Goal: Communication & Community: Answer question/provide support

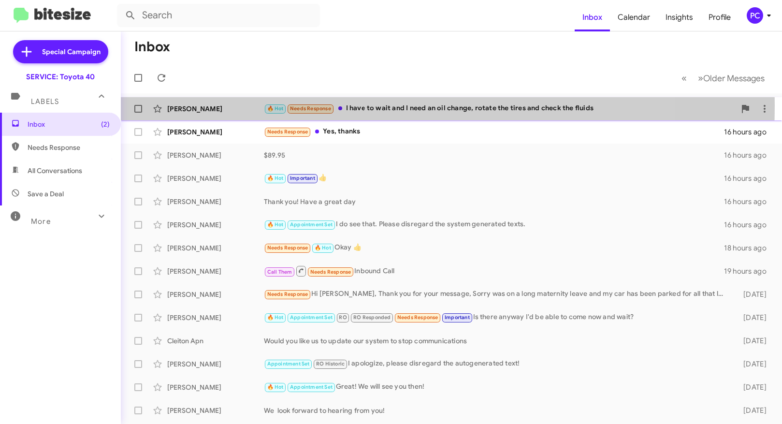
click at [233, 105] on div "[PERSON_NAME]" at bounding box center [215, 109] width 97 height 10
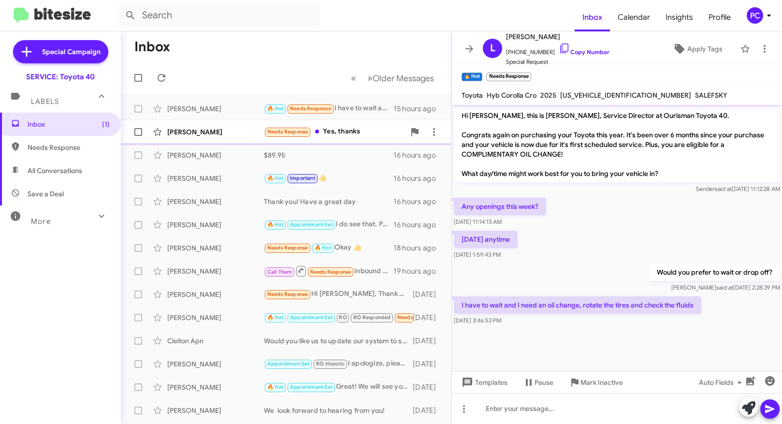
click at [223, 133] on div "[PERSON_NAME]" at bounding box center [215, 132] width 97 height 10
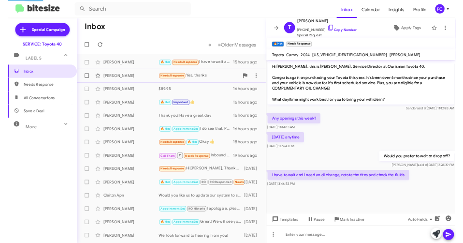
scroll to position [3, 0]
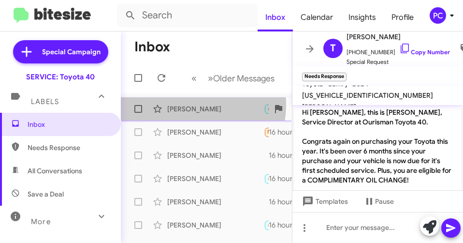
click at [187, 104] on div "[PERSON_NAME]" at bounding box center [215, 109] width 97 height 10
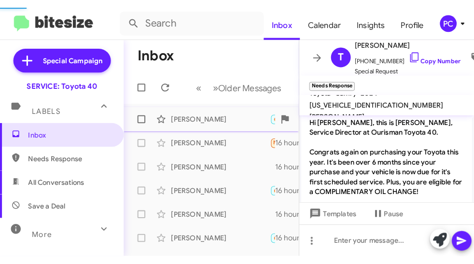
scroll to position [198, 0]
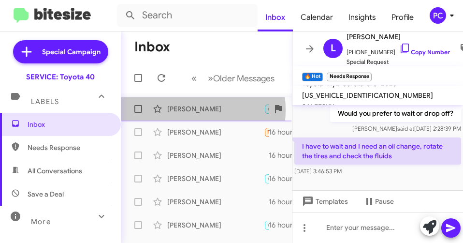
click at [178, 110] on div "[PERSON_NAME]" at bounding box center [215, 109] width 97 height 10
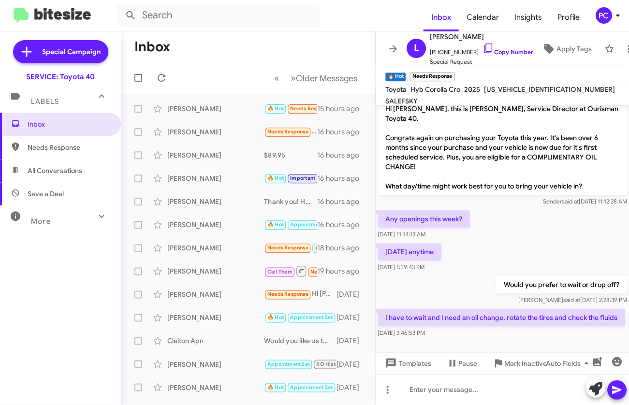
scroll to position [6, 0]
click at [403, 255] on div at bounding box center [502, 389] width 254 height 31
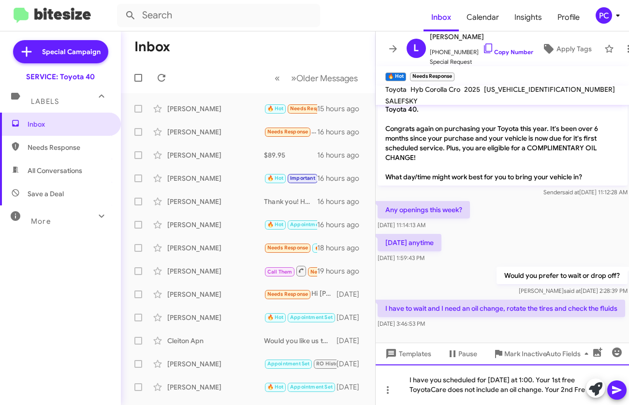
scroll to position [26, 0]
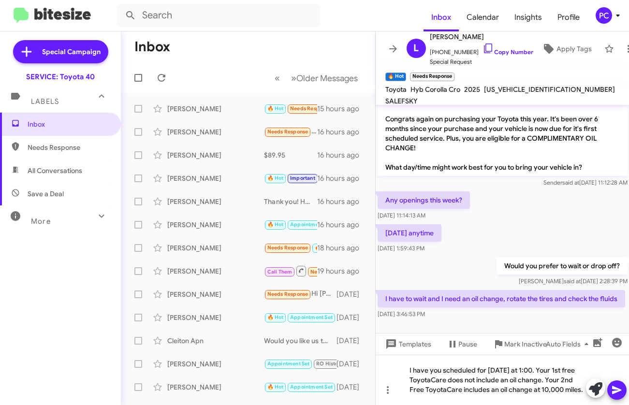
click at [501, 255] on icon at bounding box center [616, 390] width 9 height 8
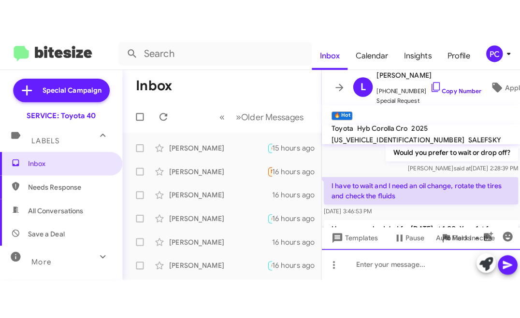
scroll to position [198, 0]
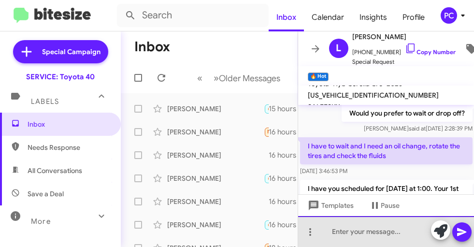
click at [342, 230] on div at bounding box center [386, 231] width 176 height 31
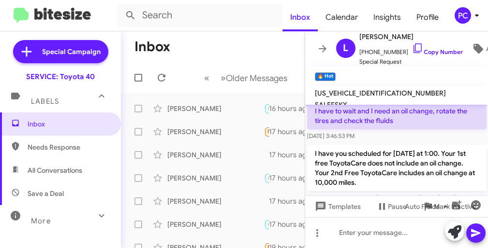
scroll to position [256, 0]
